Goal: Communication & Community: Share content

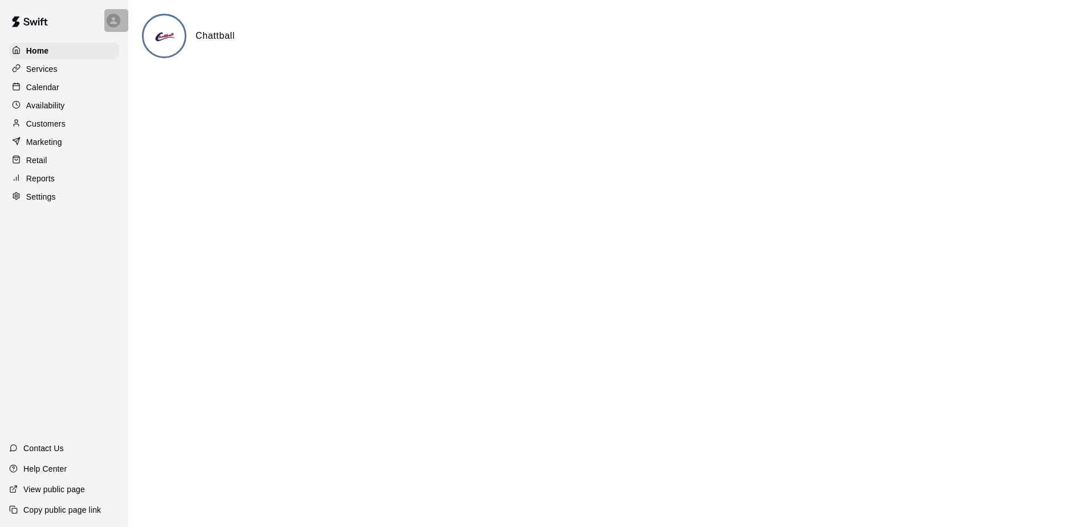
click at [113, 16] on icon at bounding box center [113, 20] width 10 height 10
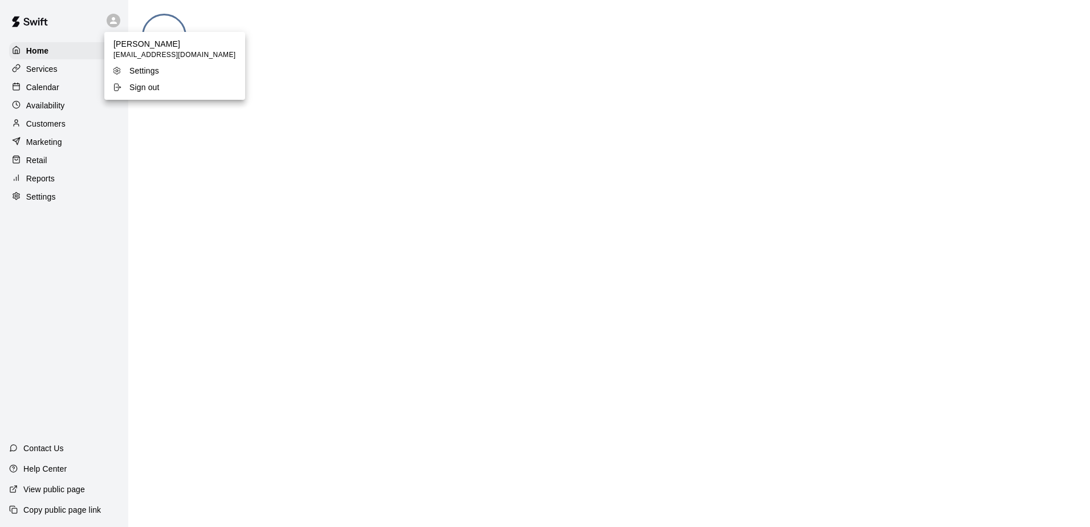
click at [111, 152] on div at bounding box center [545, 263] width 1090 height 527
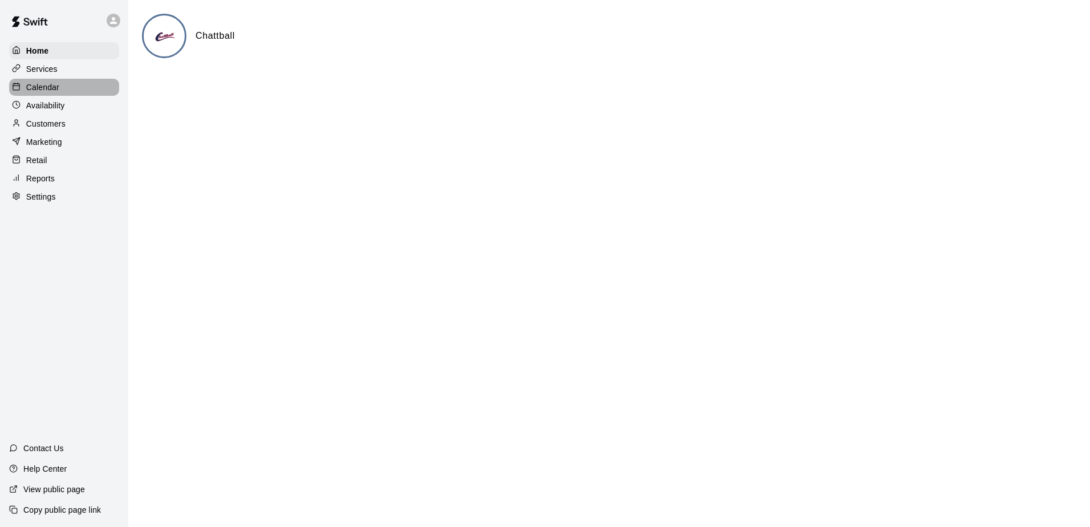
click at [52, 86] on p "Calendar" at bounding box center [42, 87] width 33 height 11
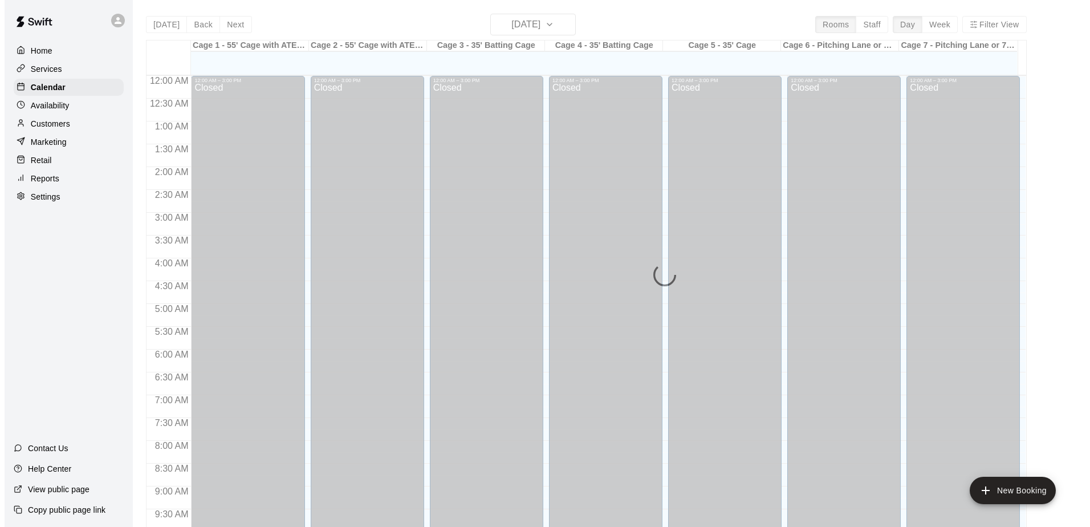
scroll to position [596, 0]
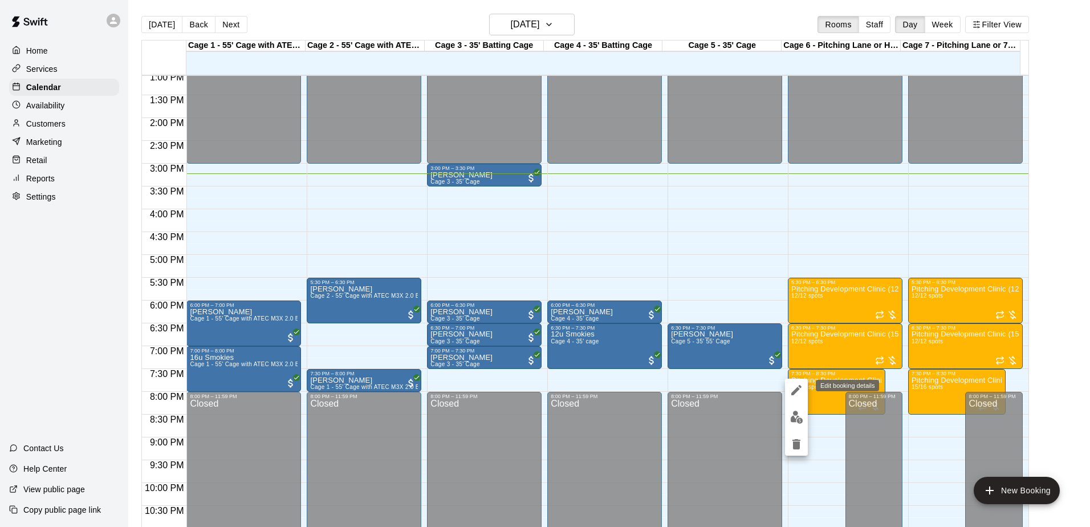
click at [800, 389] on icon "edit" at bounding box center [797, 390] width 14 height 14
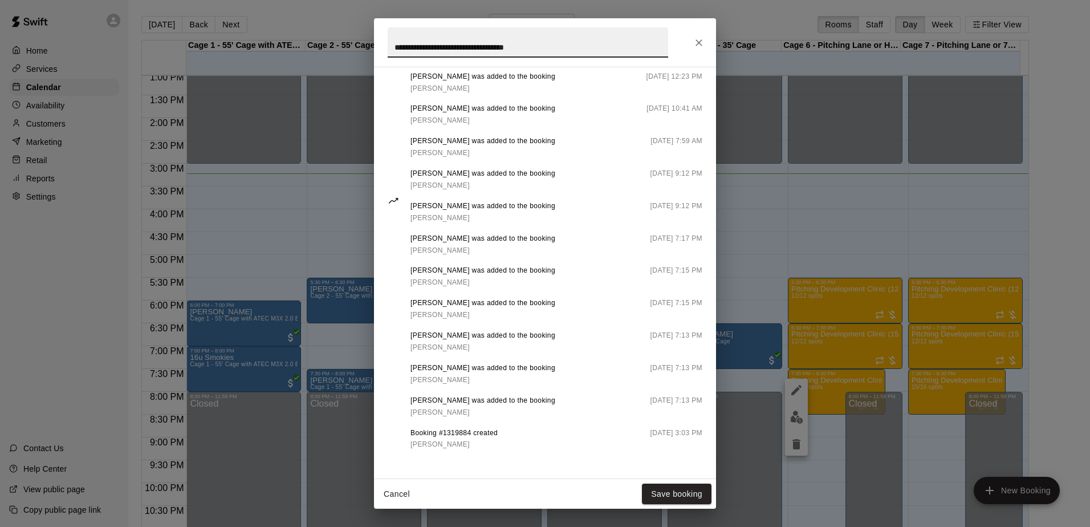
scroll to position [752, 0]
click at [694, 40] on icon "Close" at bounding box center [698, 42] width 11 height 11
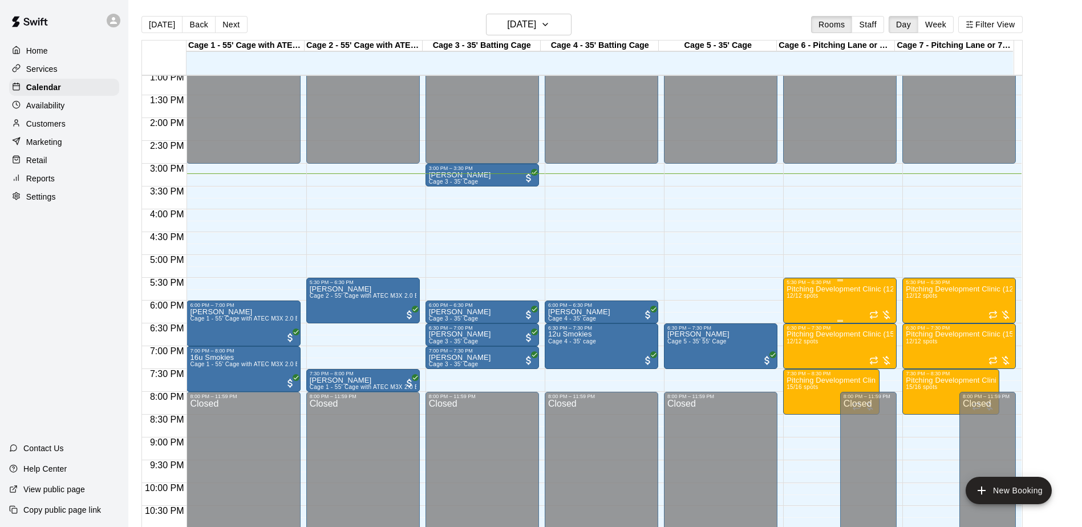
click at [807, 294] on span "12/12 spots" at bounding box center [801, 295] width 31 height 6
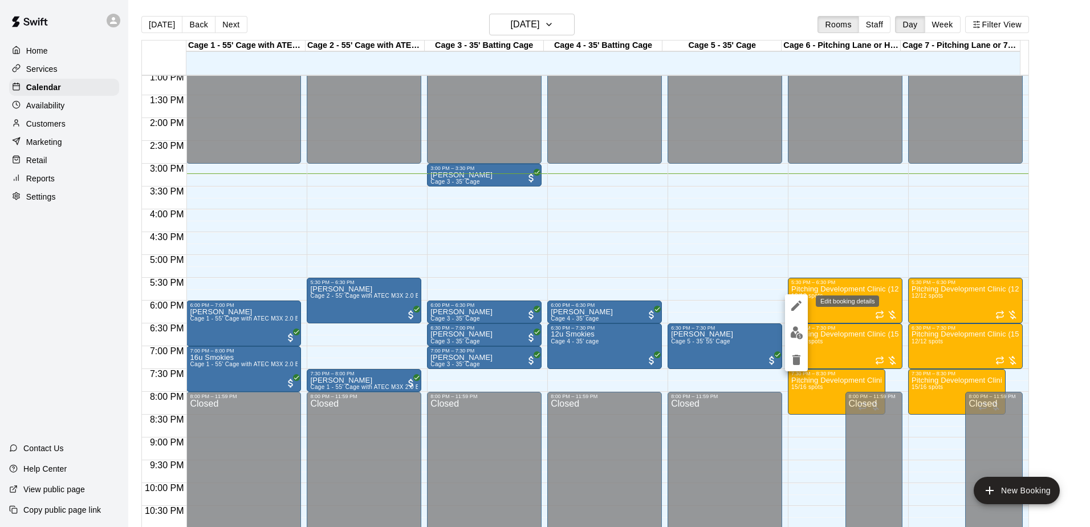
click at [794, 303] on icon "edit" at bounding box center [797, 306] width 14 height 14
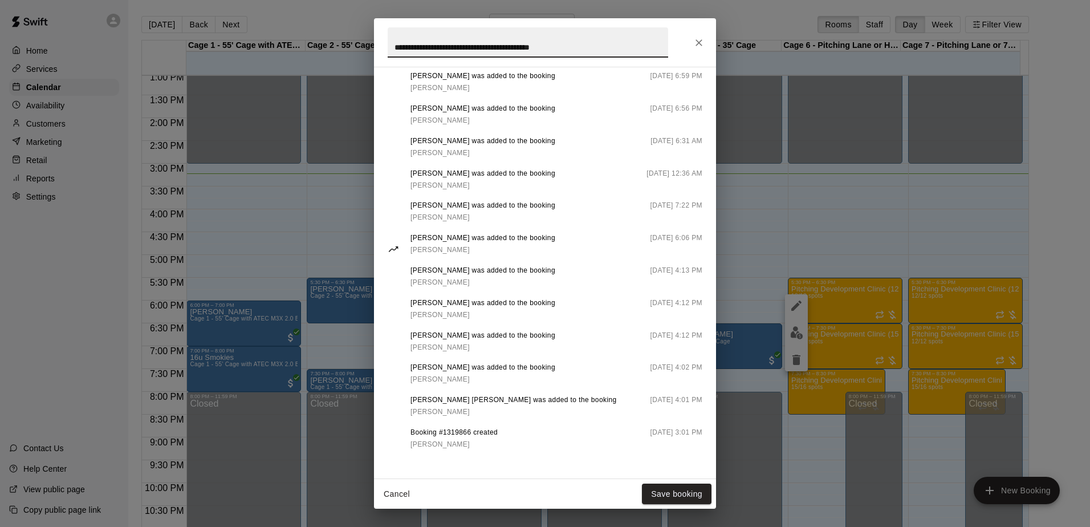
scroll to position [650, 0]
click at [704, 43] on icon "Close" at bounding box center [698, 42] width 11 height 11
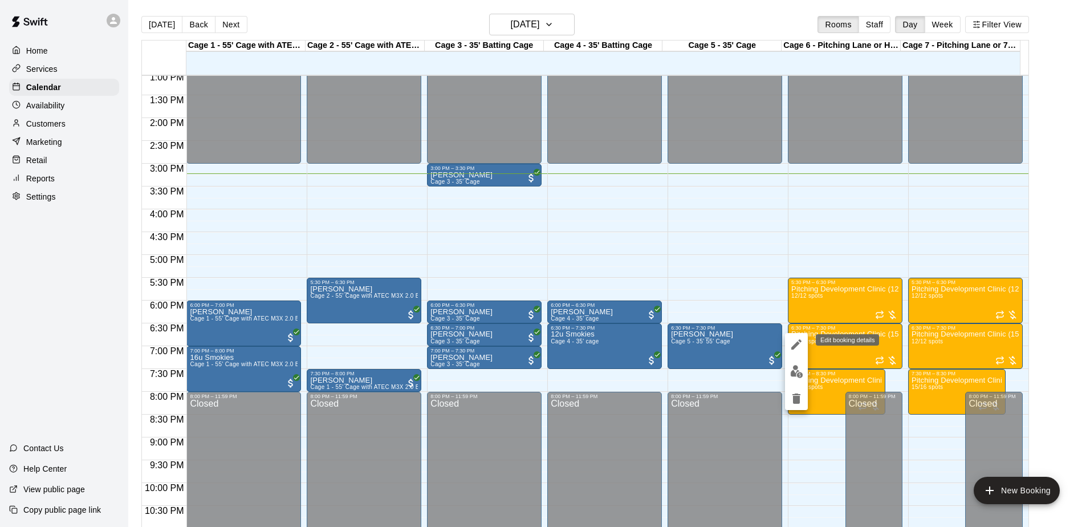
click at [800, 344] on icon "edit" at bounding box center [797, 345] width 14 height 14
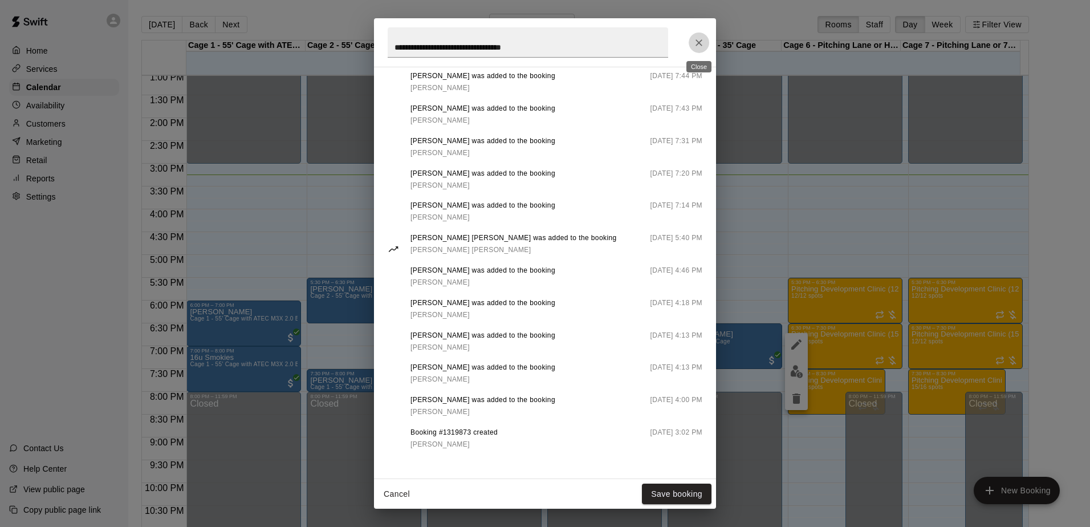
click at [697, 39] on icon "Close" at bounding box center [698, 42] width 11 height 11
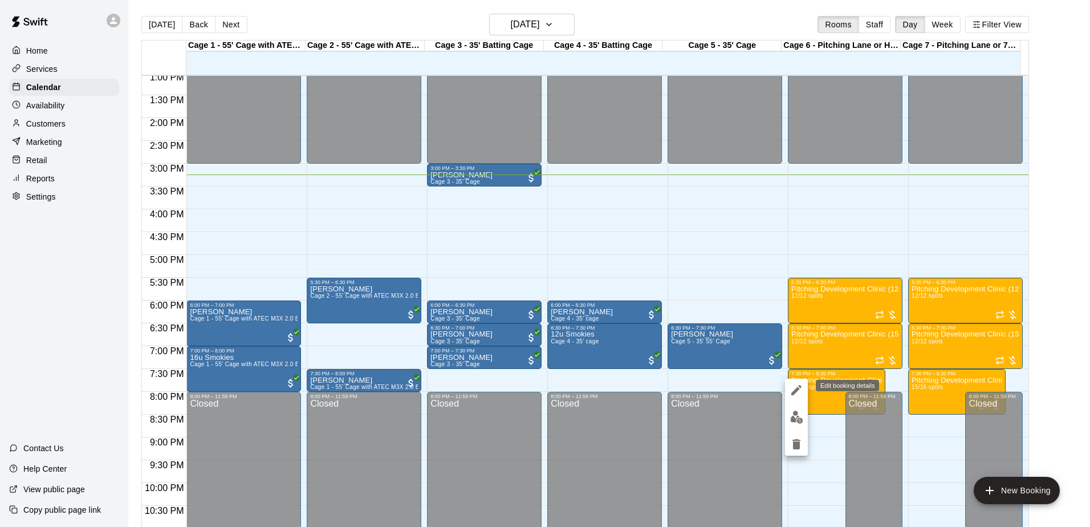
click at [800, 395] on icon "edit" at bounding box center [797, 390] width 14 height 14
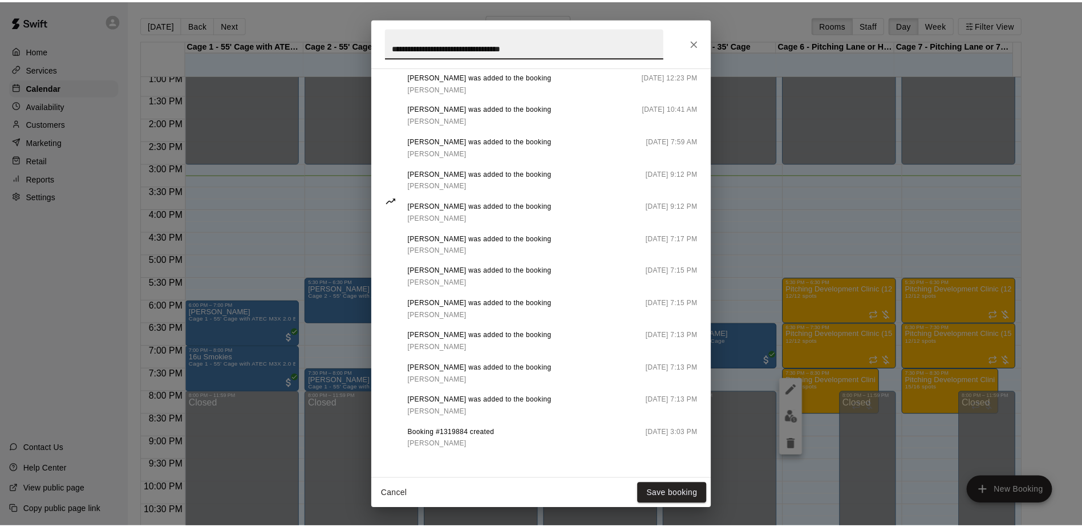
scroll to position [752, 0]
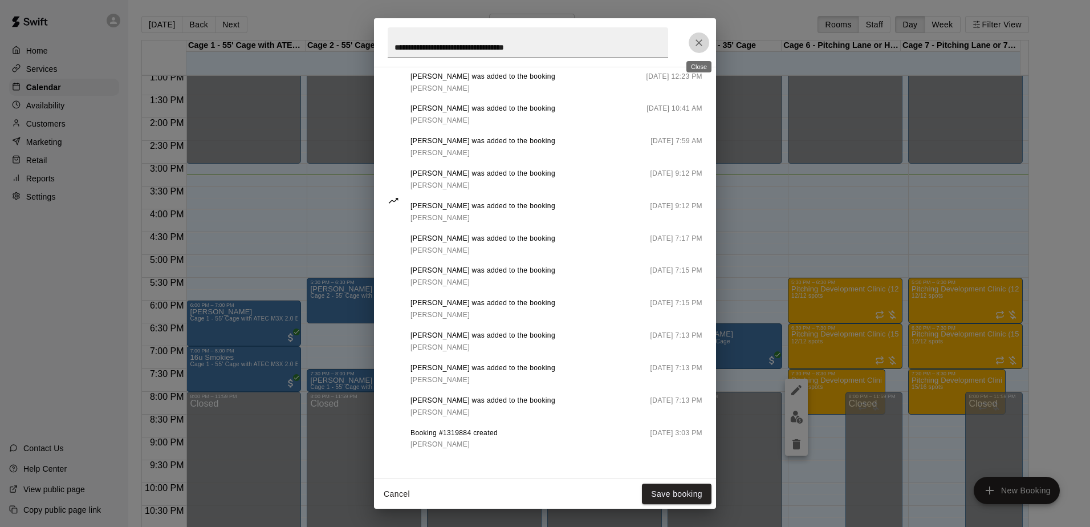
click at [700, 40] on icon "Close" at bounding box center [698, 42] width 11 height 11
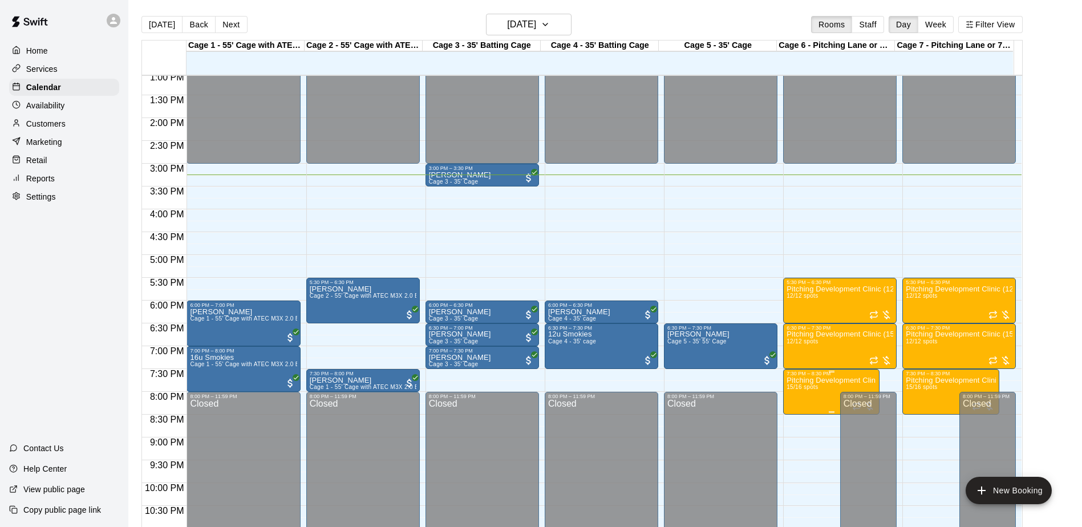
click at [820, 380] on p "Pitching Development Clinic (All Ages)" at bounding box center [831, 380] width 90 height 0
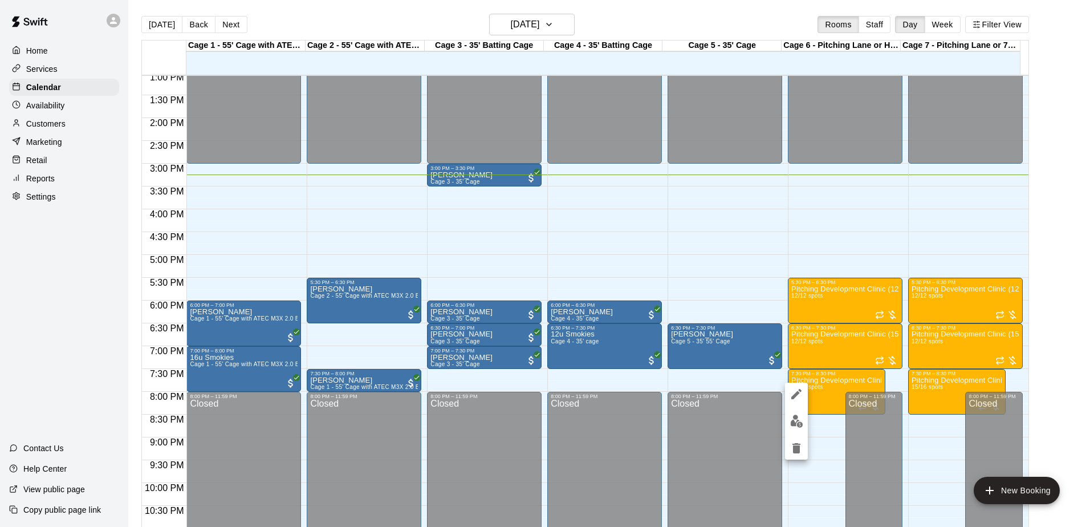
click at [823, 400] on div at bounding box center [545, 263] width 1090 height 527
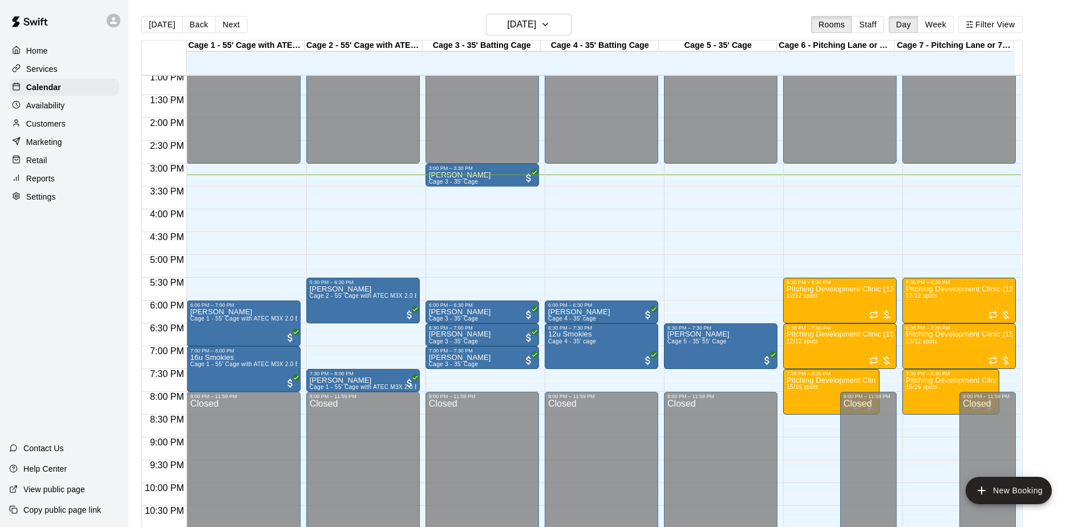
click at [39, 67] on p "Services" at bounding box center [41, 68] width 31 height 11
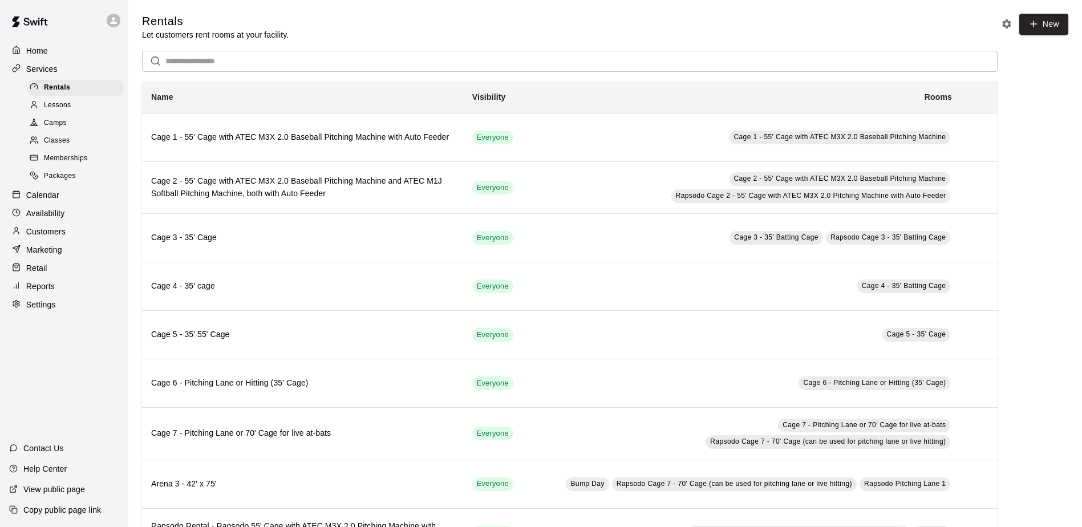
click at [60, 129] on span "Camps" at bounding box center [55, 122] width 23 height 11
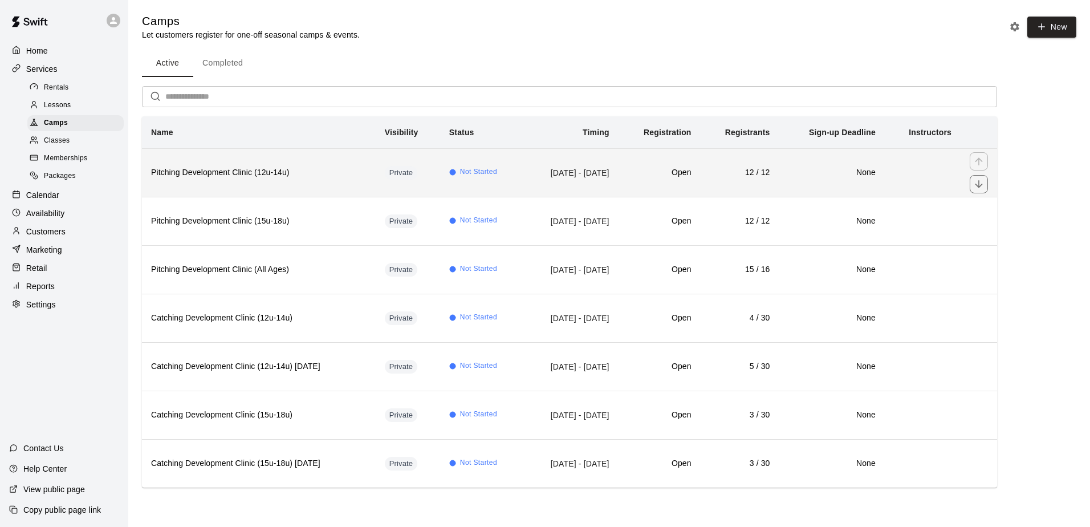
click at [342, 176] on h6 "Pitching Development Clinic (12u-14u)" at bounding box center [259, 172] width 216 height 13
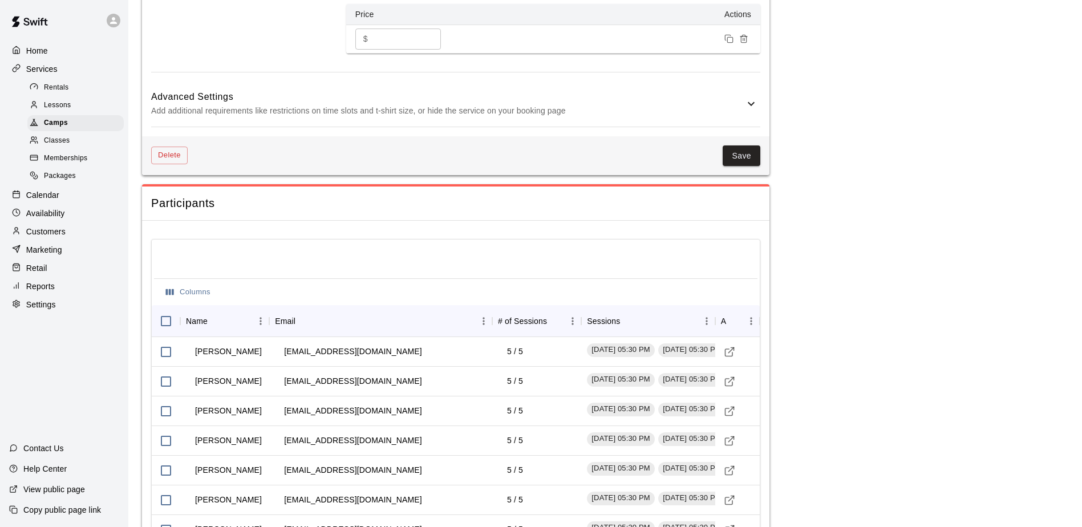
scroll to position [830, 0]
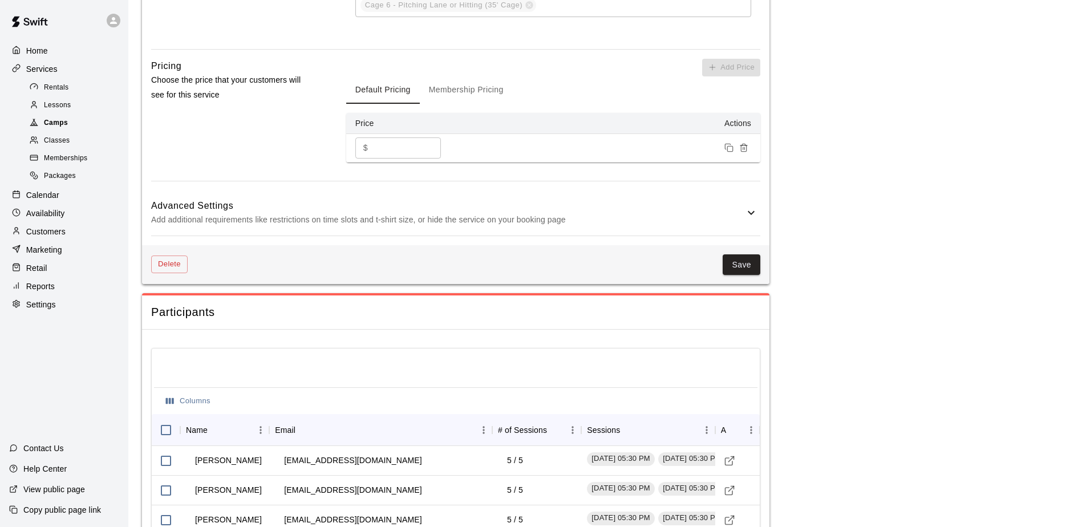
click at [56, 125] on span "Camps" at bounding box center [56, 122] width 24 height 11
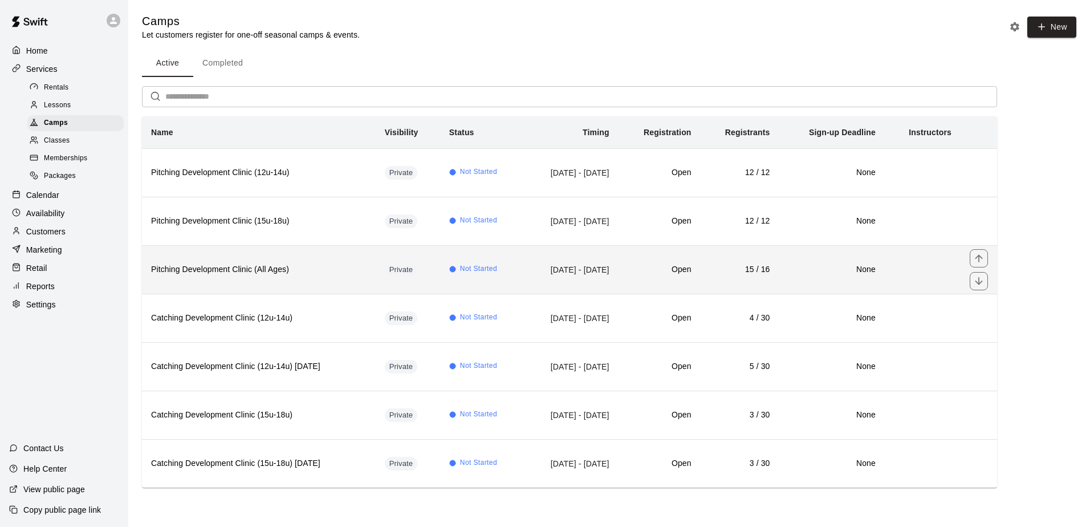
click at [331, 274] on h6 "Pitching Development Clinic (All Ages)" at bounding box center [259, 269] width 216 height 13
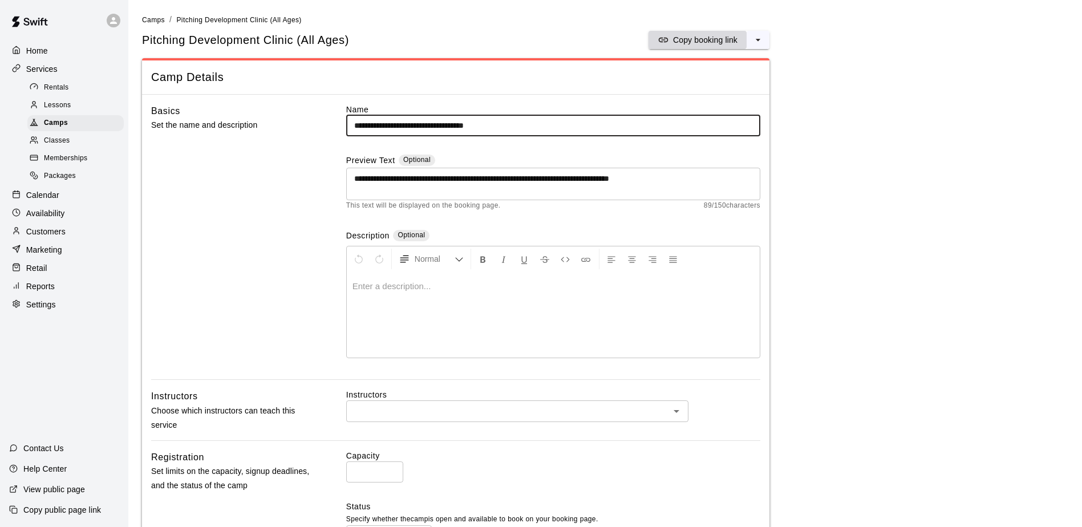
click at [688, 35] on p "Copy booking link" at bounding box center [705, 39] width 64 height 11
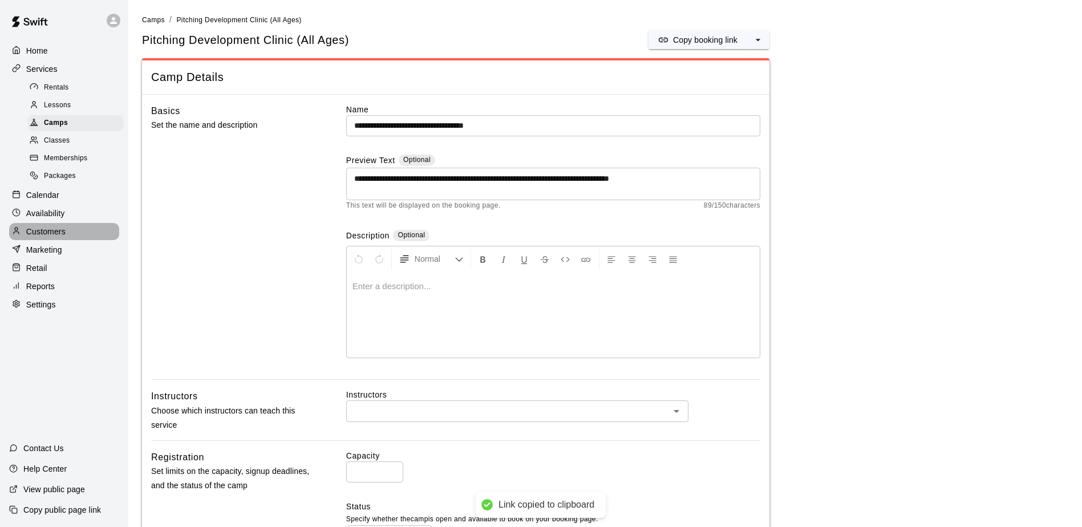
click at [56, 236] on p "Customers" at bounding box center [45, 231] width 39 height 11
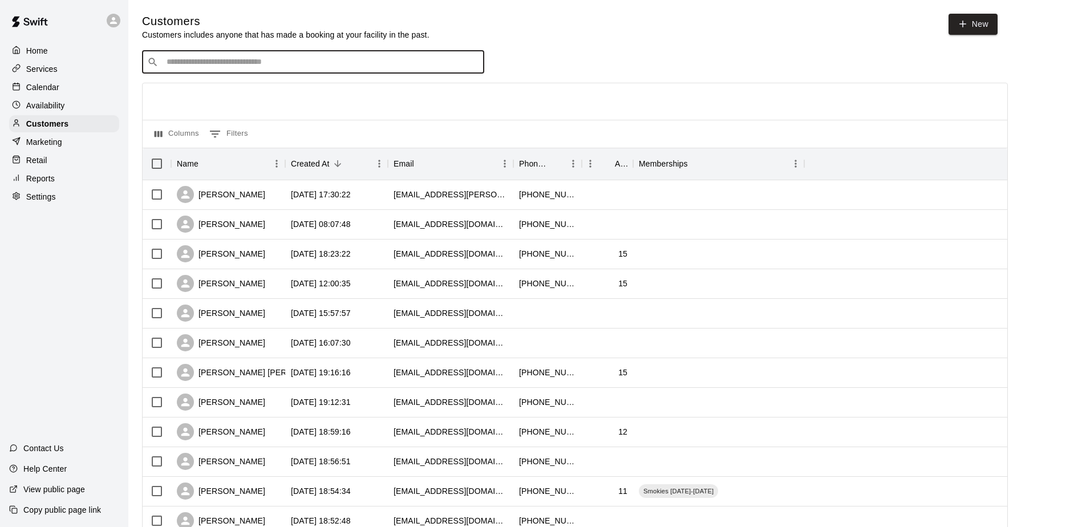
click at [245, 66] on input "Search customers by name or email" at bounding box center [321, 61] width 316 height 11
type input "*****"
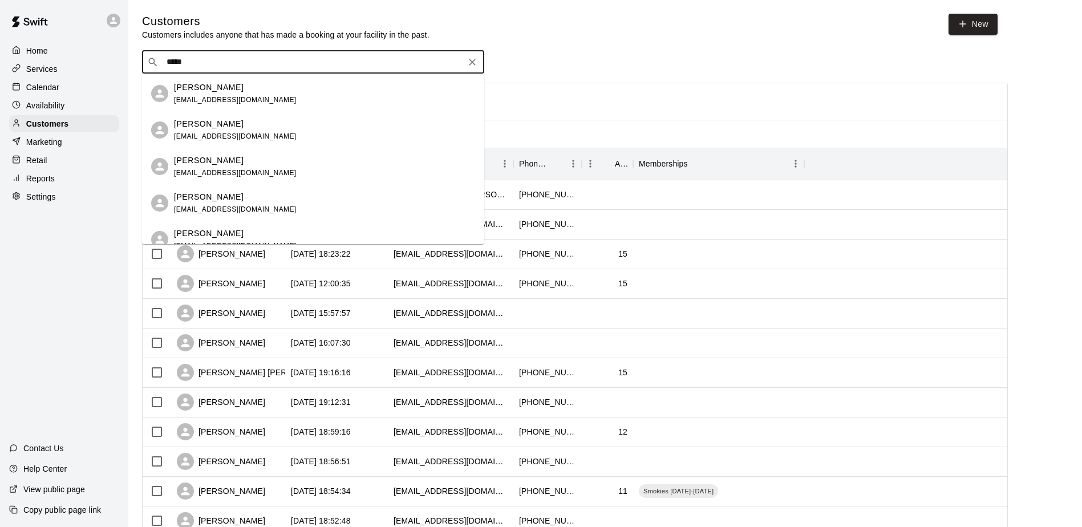
click at [203, 100] on span "[EMAIL_ADDRESS][DOMAIN_NAME]" at bounding box center [235, 100] width 123 height 8
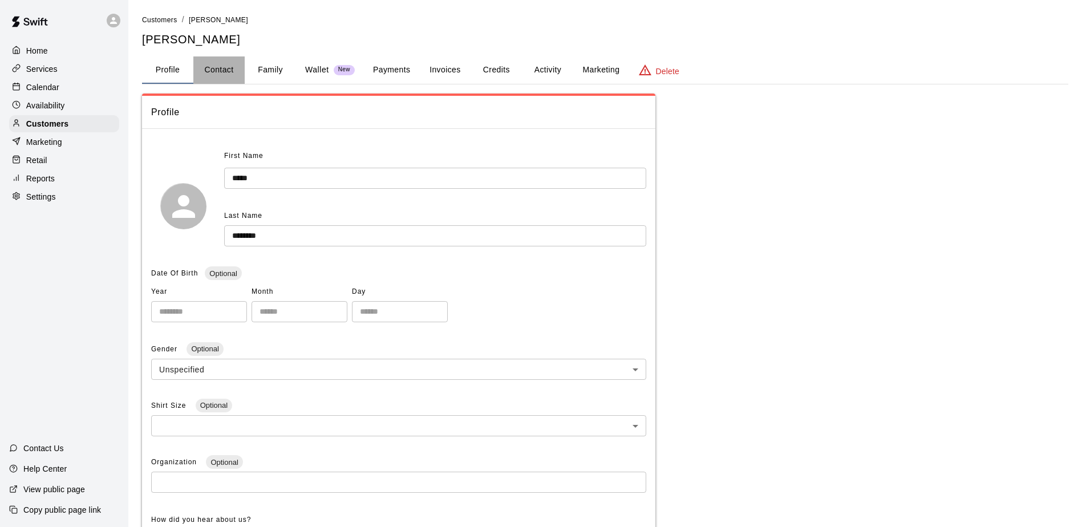
click at [217, 67] on button "Contact" at bounding box center [218, 69] width 51 height 27
select select "**"
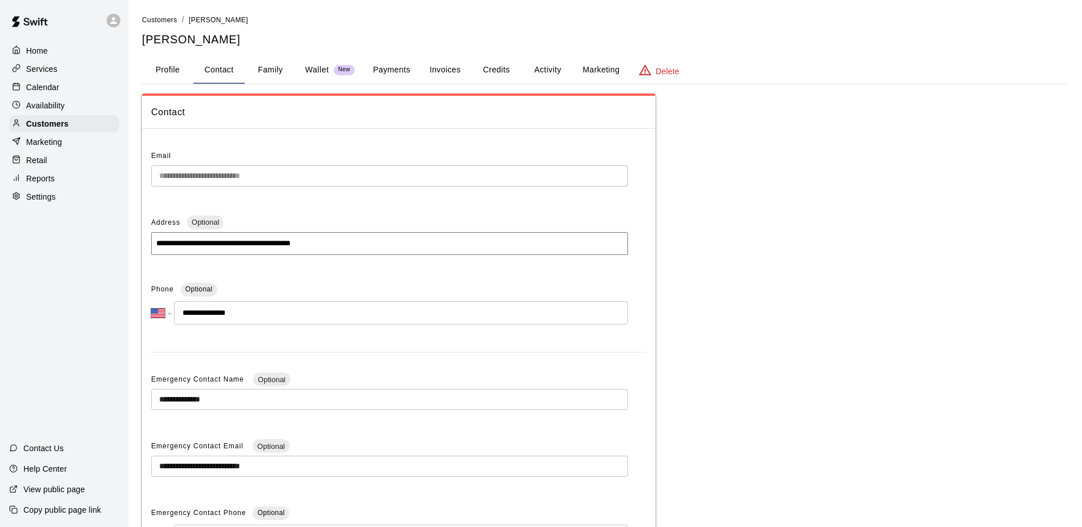
click at [555, 72] on button "Activity" at bounding box center [547, 69] width 51 height 27
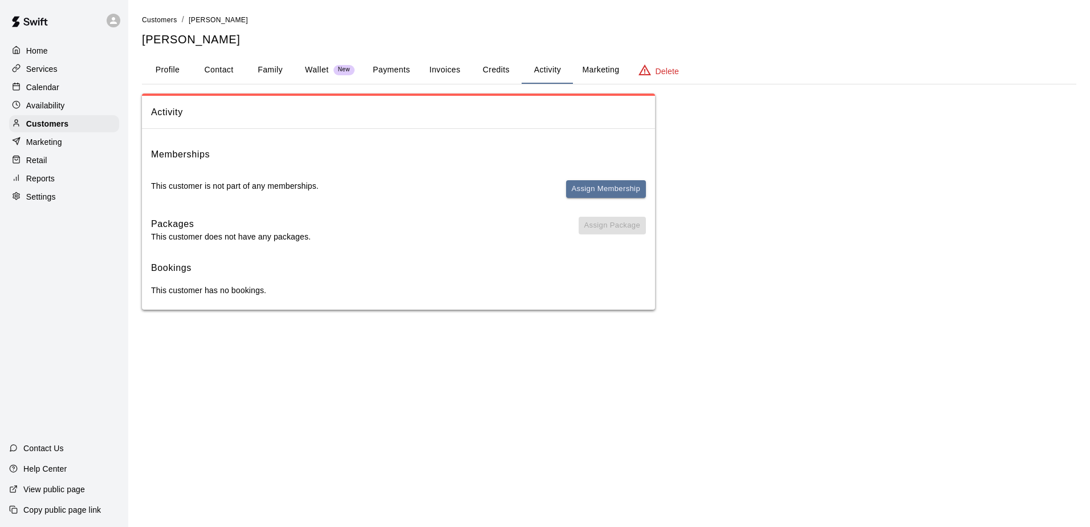
click at [174, 73] on button "Profile" at bounding box center [167, 69] width 51 height 27
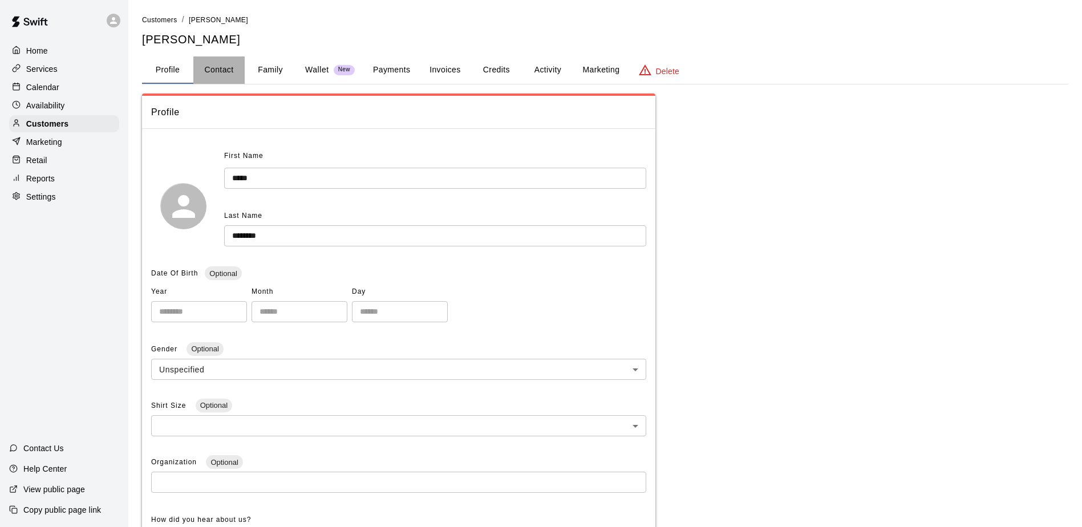
click at [214, 72] on button "Contact" at bounding box center [218, 69] width 51 height 27
select select "**"
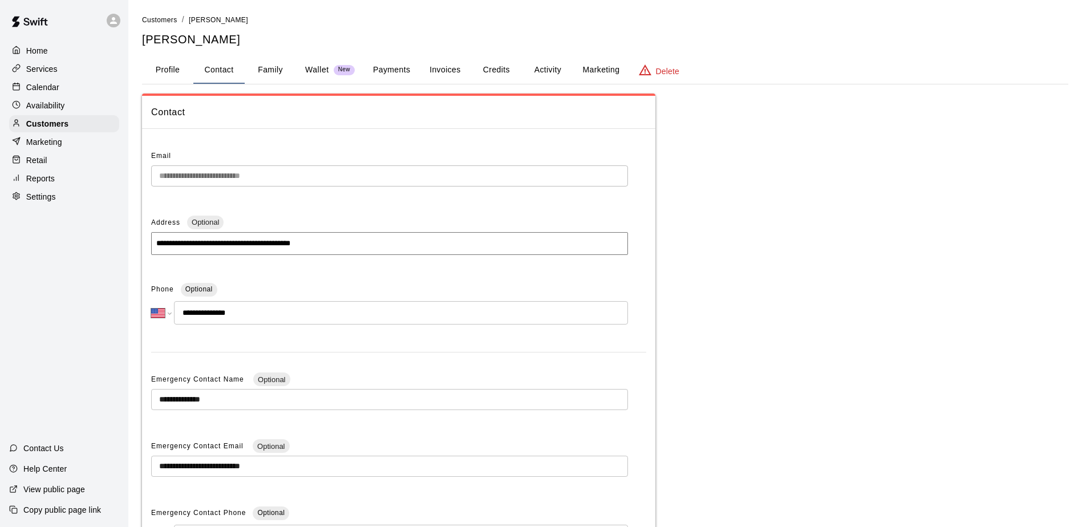
click at [604, 64] on button "Marketing" at bounding box center [600, 69] width 55 height 27
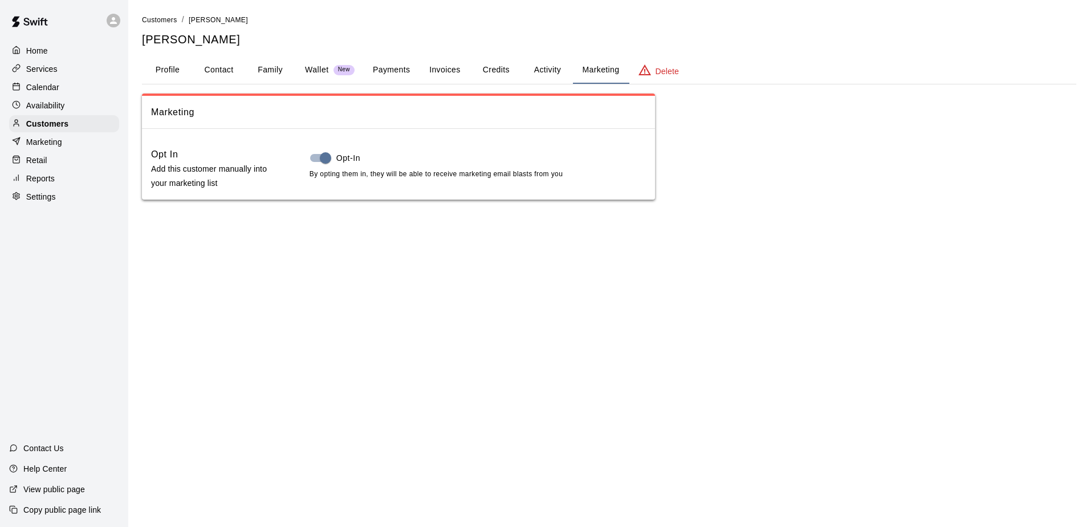
click at [160, 72] on button "Profile" at bounding box center [167, 69] width 51 height 27
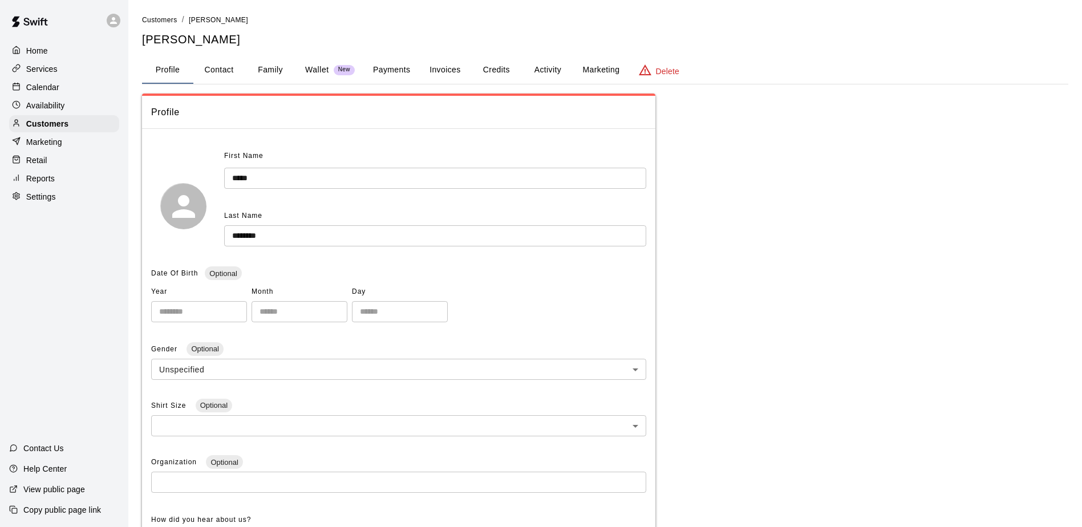
click at [211, 72] on button "Contact" at bounding box center [218, 69] width 51 height 27
select select "**"
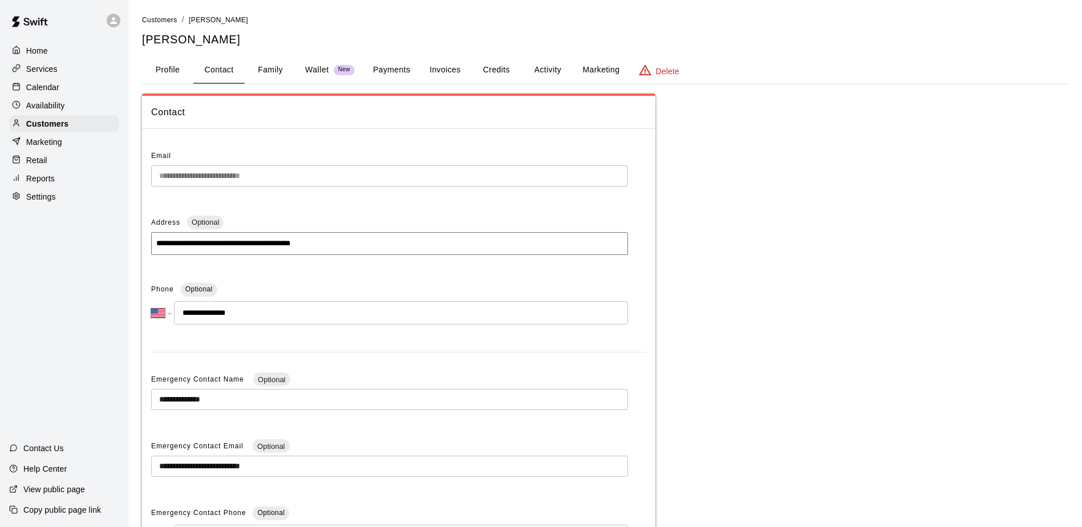
click at [48, 202] on p "Settings" at bounding box center [41, 196] width 30 height 11
select select "**"
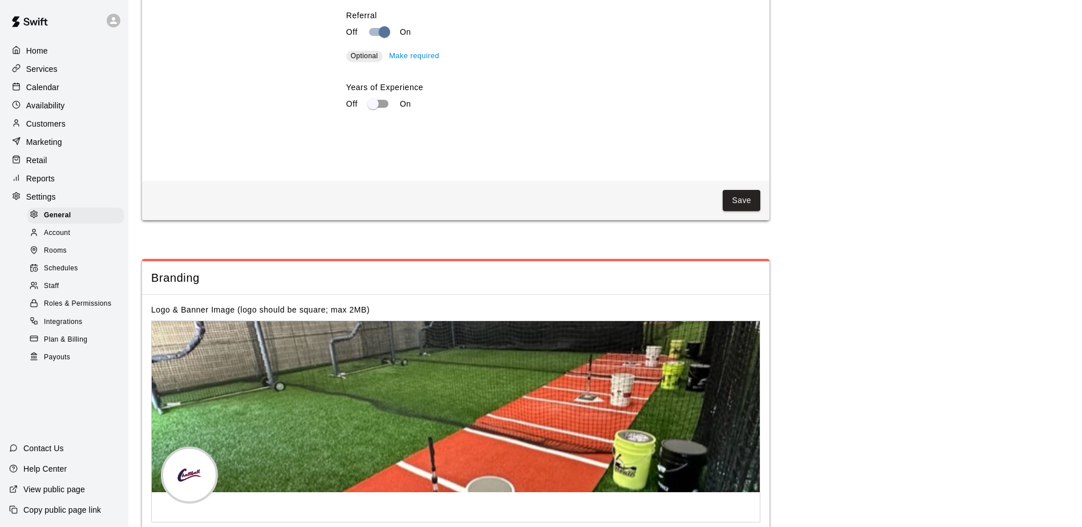
scroll to position [2212, 0]
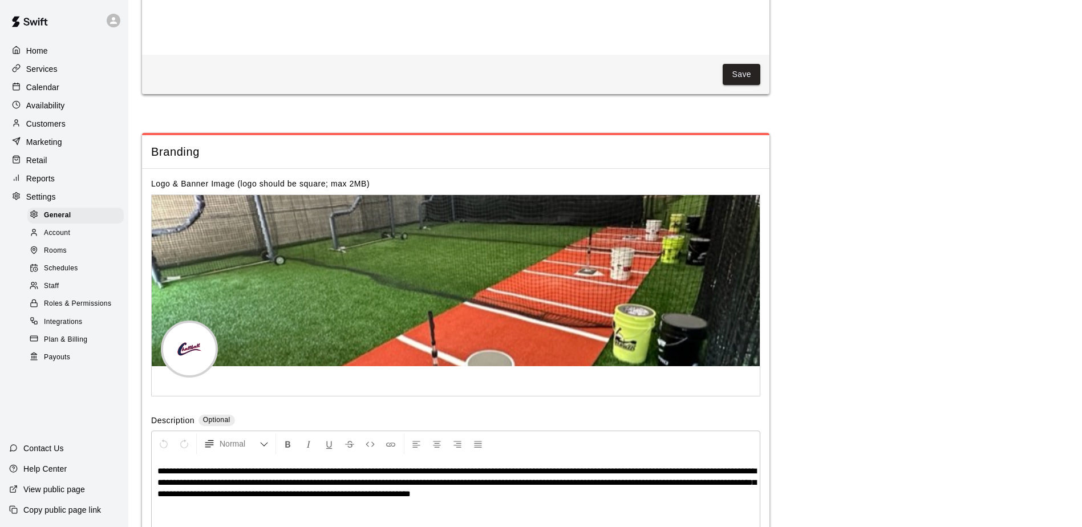
click at [43, 182] on p "Reports" at bounding box center [40, 178] width 29 height 11
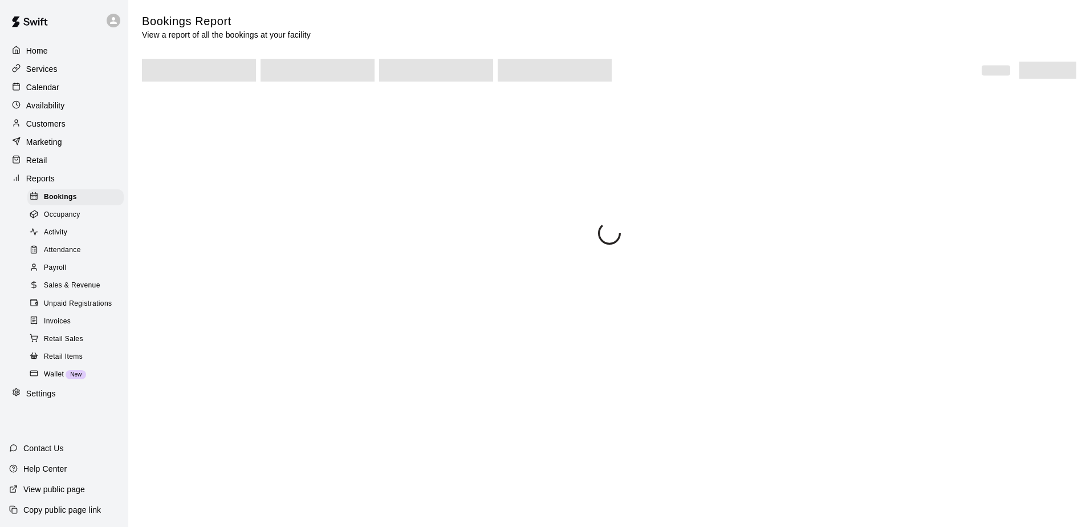
click at [39, 144] on p "Marketing" at bounding box center [44, 141] width 36 height 11
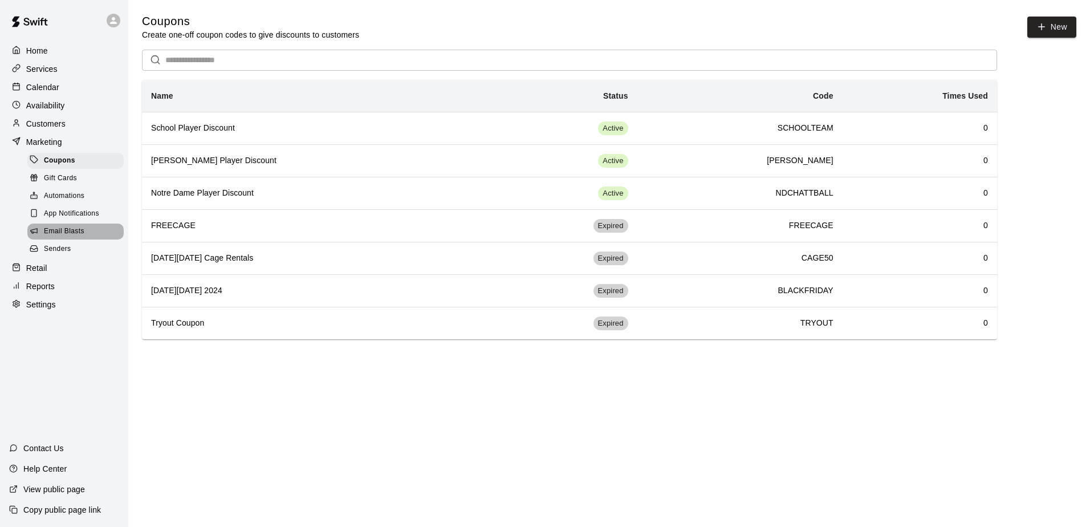
click at [57, 235] on span "Email Blasts" at bounding box center [64, 231] width 40 height 11
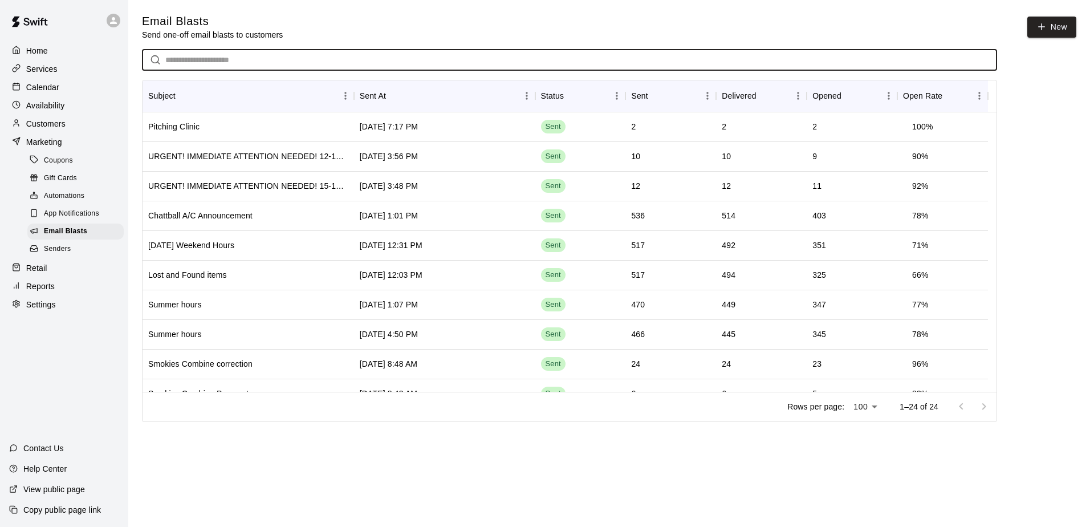
click at [180, 63] on input "text" at bounding box center [581, 60] width 832 height 21
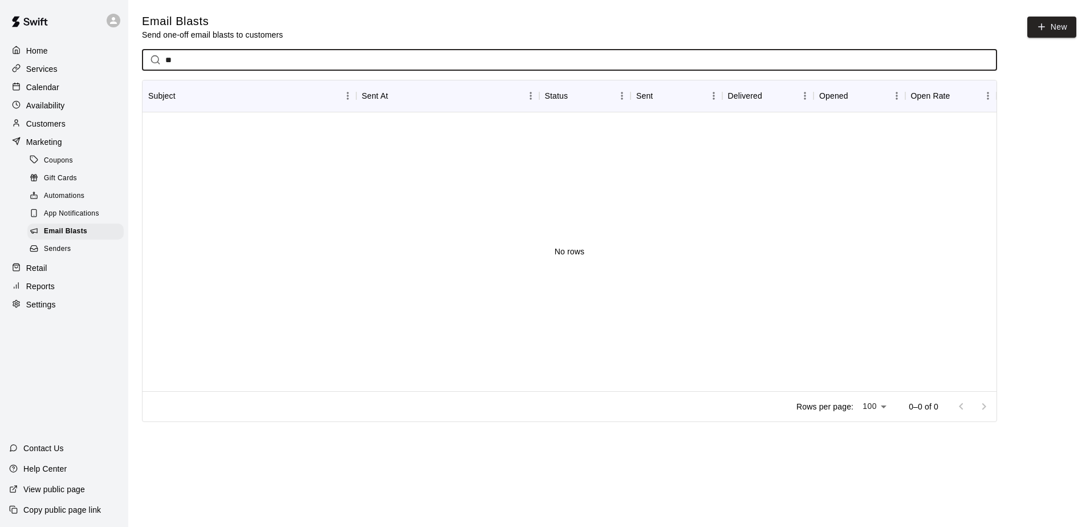
type input "*"
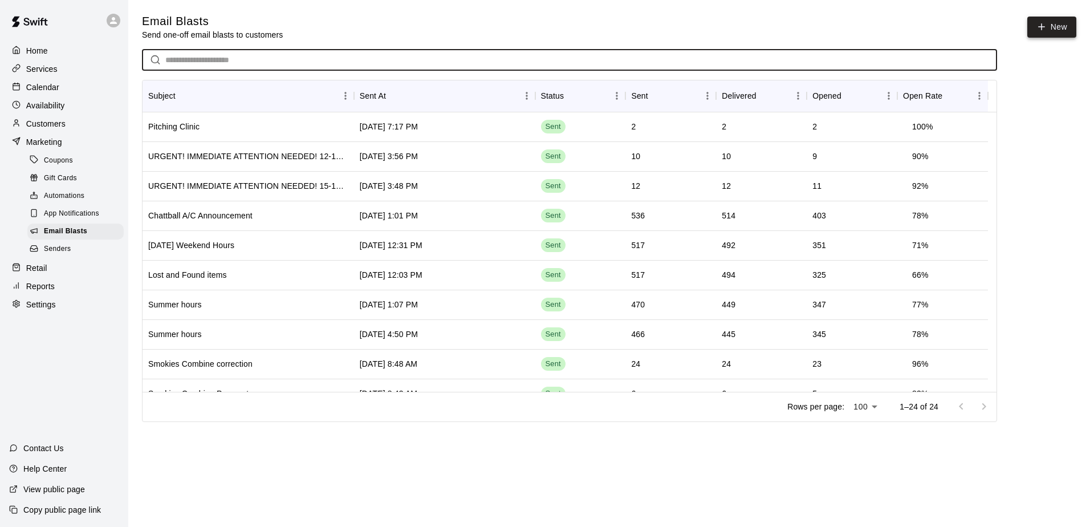
click at [1049, 22] on link "New" at bounding box center [1051, 27] width 49 height 21
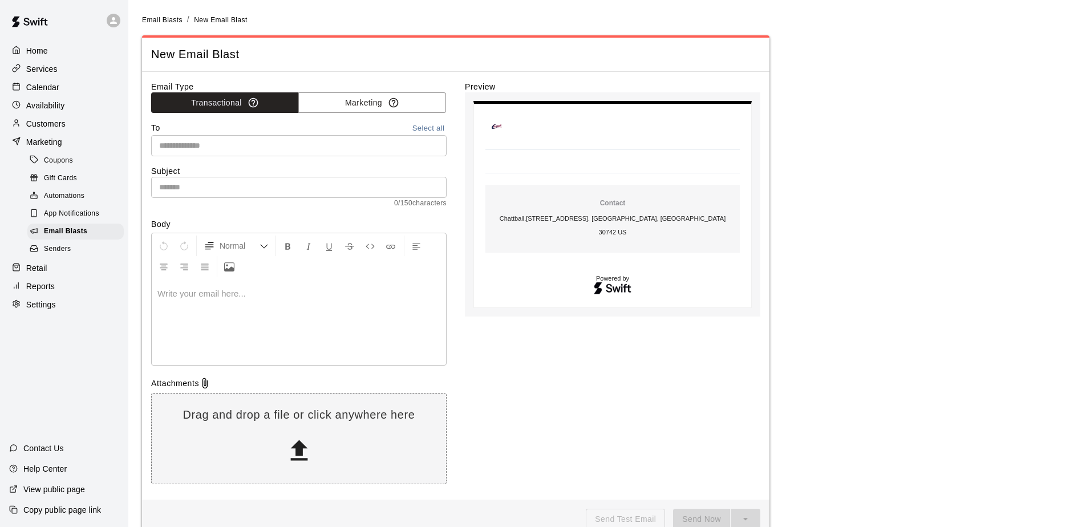
click at [229, 151] on input "text" at bounding box center [298, 146] width 287 height 14
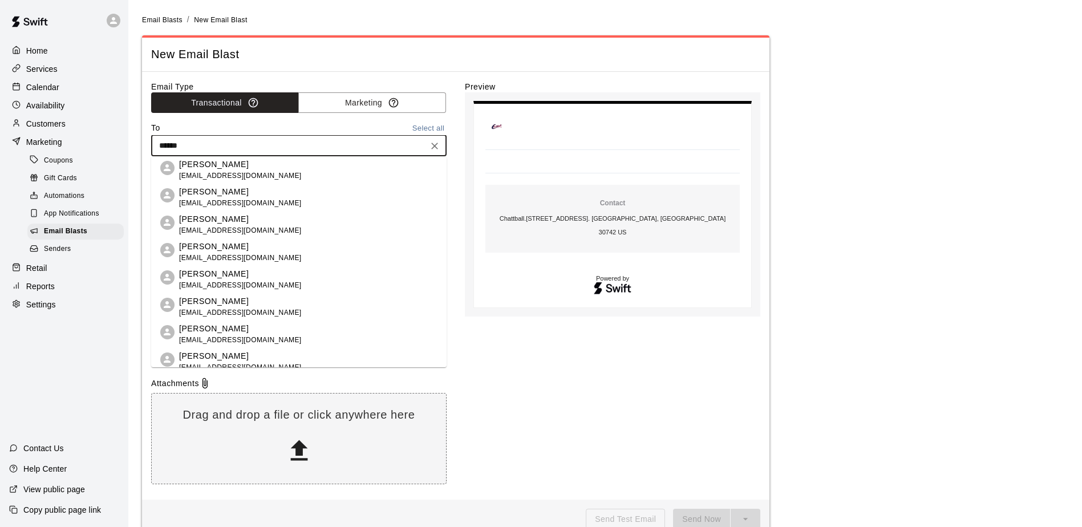
type input "*******"
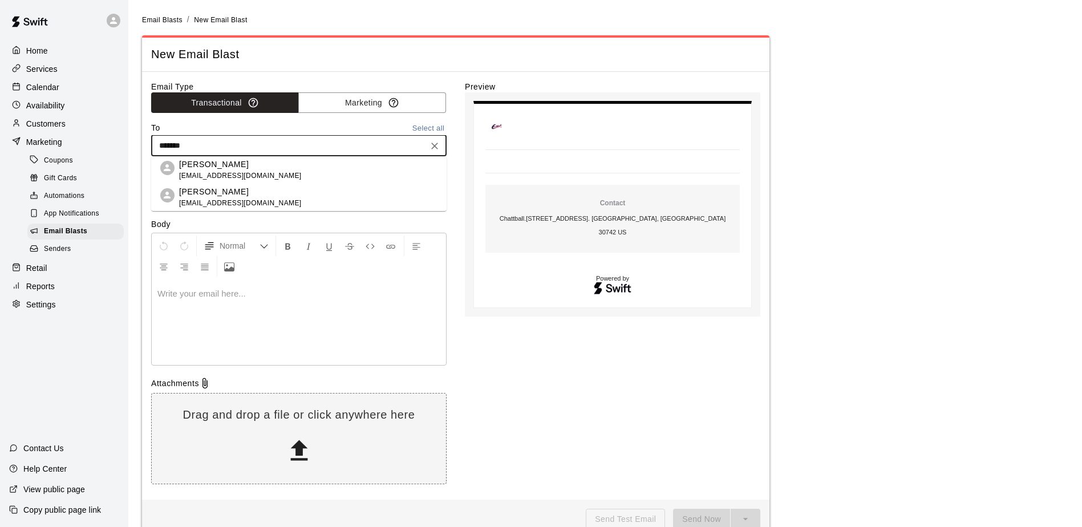
click at [221, 191] on p "[PERSON_NAME]" at bounding box center [240, 192] width 123 height 12
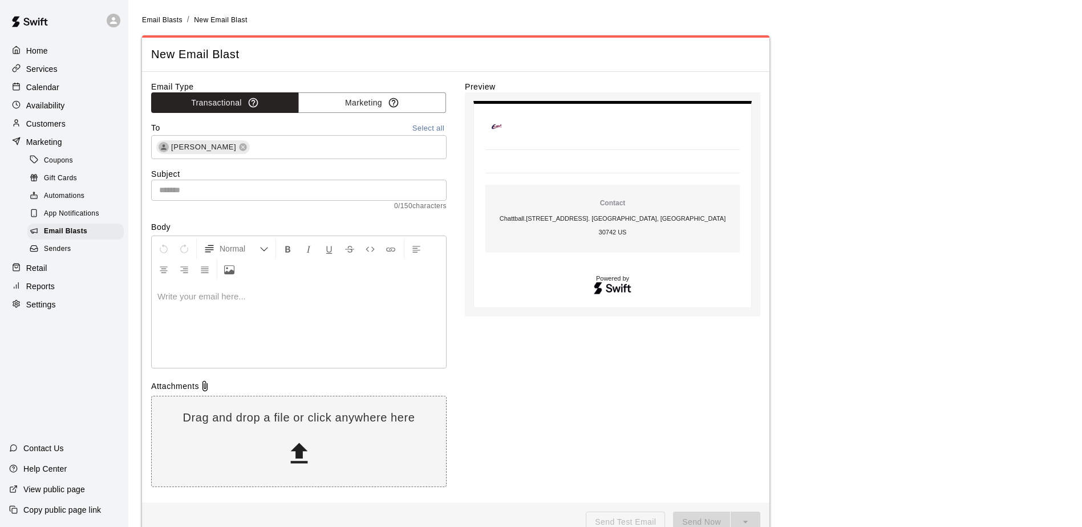
click at [212, 306] on div at bounding box center [299, 325] width 294 height 86
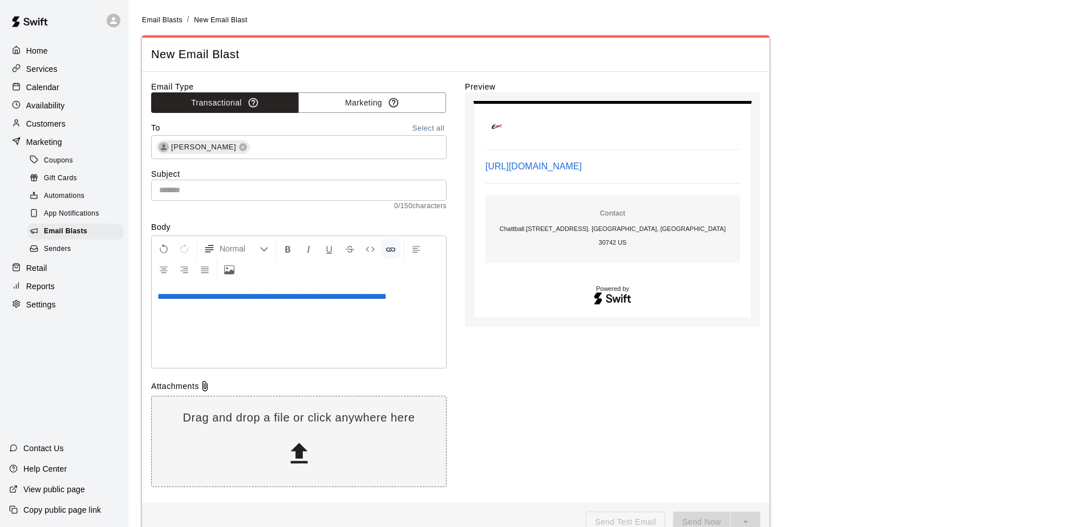
click at [220, 192] on input "text" at bounding box center [298, 190] width 295 height 21
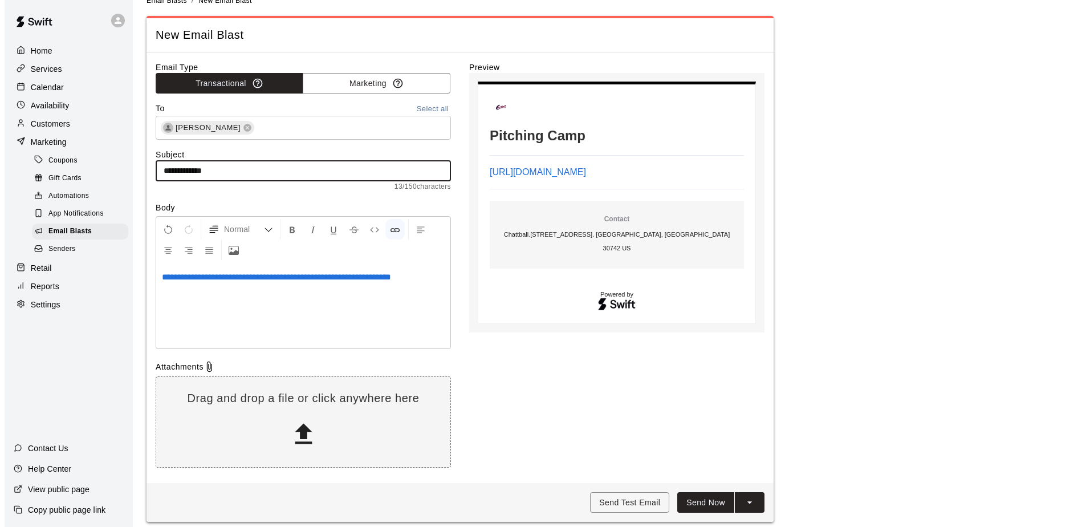
scroll to position [28, 0]
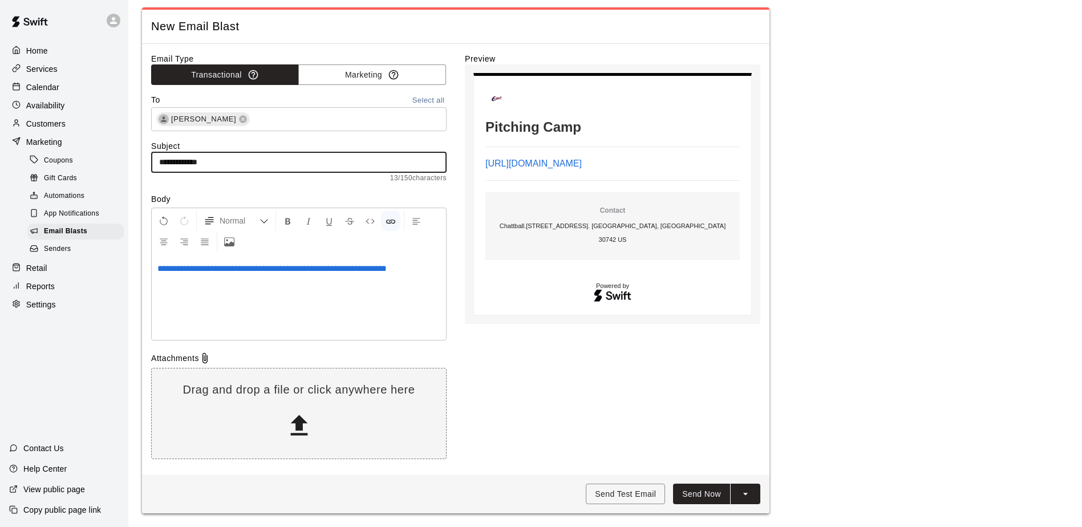
type input "**********"
click at [693, 487] on button "Send Now" at bounding box center [701, 493] width 57 height 21
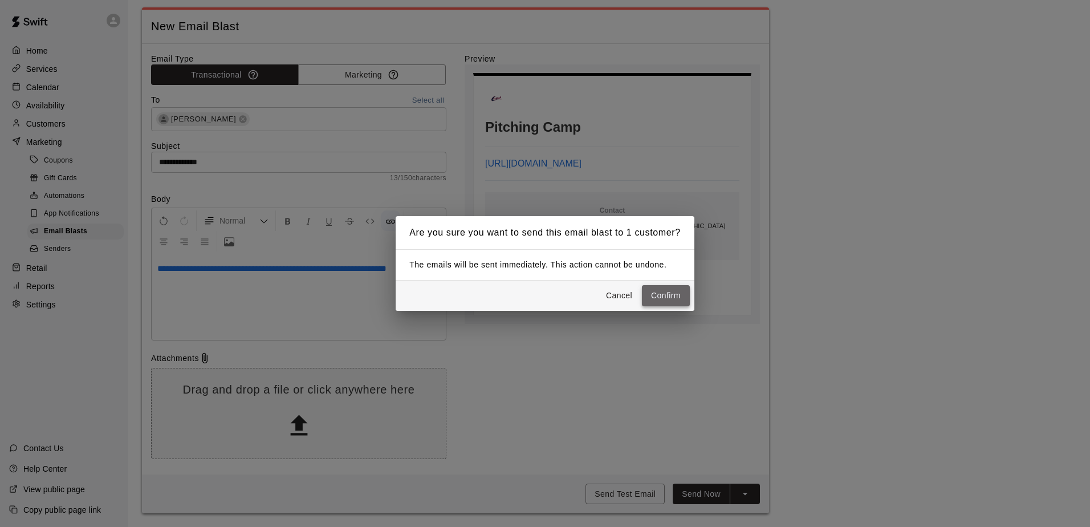
click at [652, 299] on button "Confirm" at bounding box center [666, 295] width 48 height 21
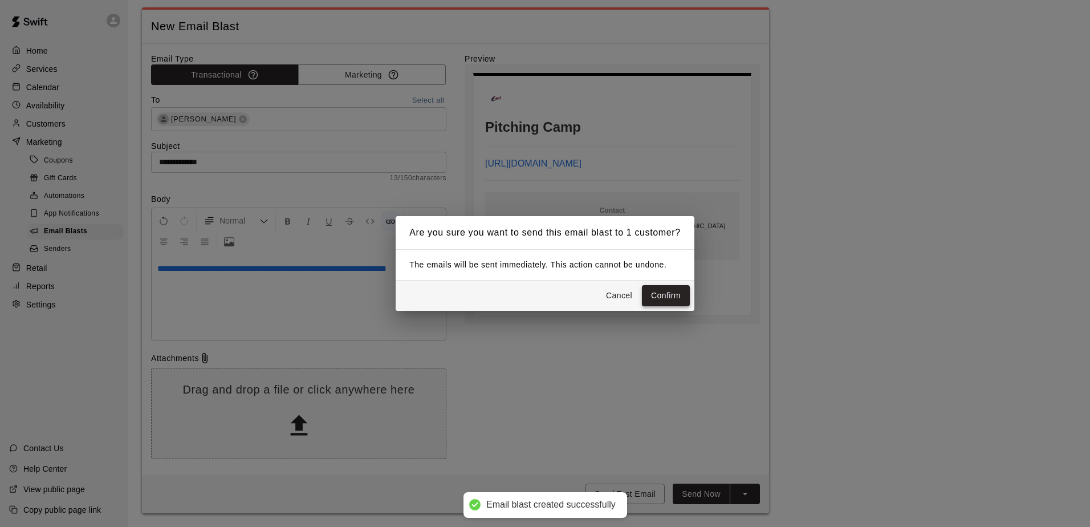
click at [659, 298] on button "Confirm" at bounding box center [666, 295] width 48 height 21
